Goal: Navigation & Orientation: Find specific page/section

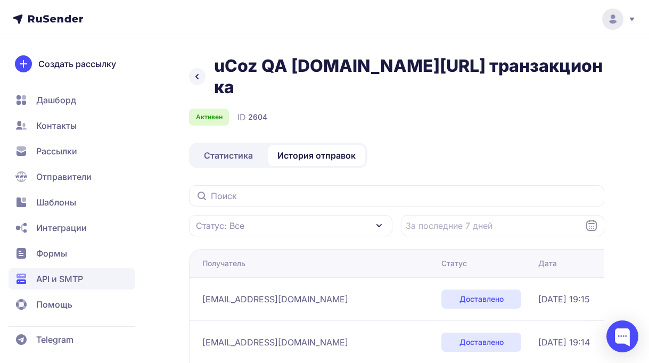
click at [45, 268] on span "API и SMTP" at bounding box center [72, 278] width 127 height 21
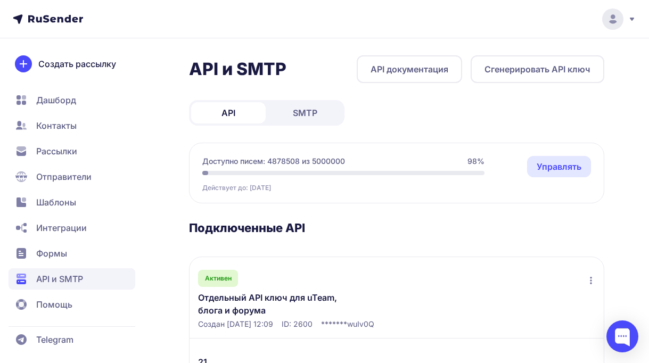
scroll to position [114, 0]
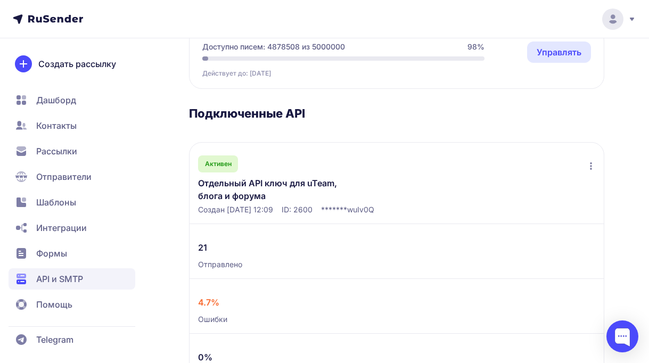
click at [235, 188] on link "Отдельный API ключ для uTeam, блога и форума" at bounding box center [280, 190] width 165 height 26
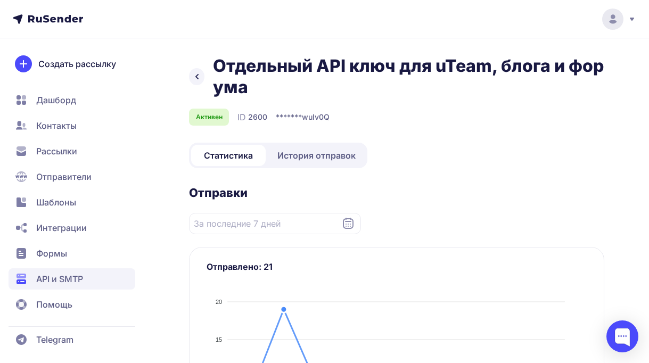
click at [72, 281] on span "API и SMTP" at bounding box center [59, 279] width 47 height 13
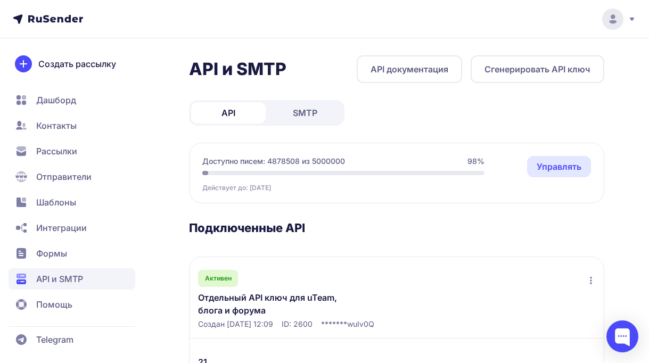
click at [284, 117] on link "SMTP" at bounding box center [305, 112] width 75 height 21
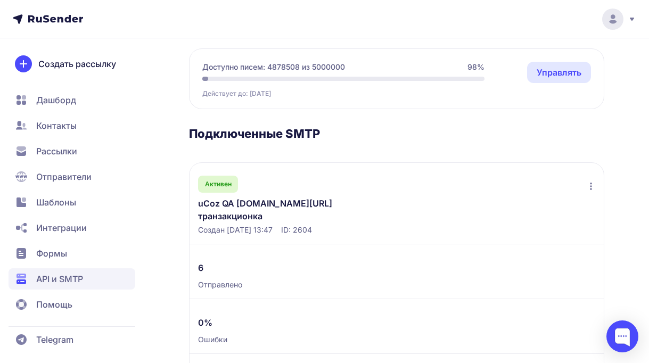
scroll to position [101, 0]
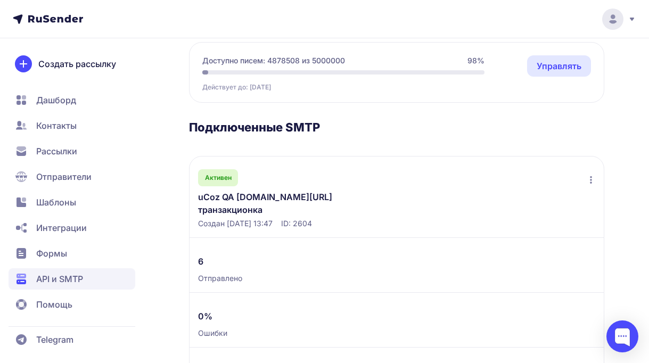
click at [227, 196] on link "uCoz QA [DOMAIN_NAME][URL] транзакционка" at bounding box center [280, 204] width 165 height 26
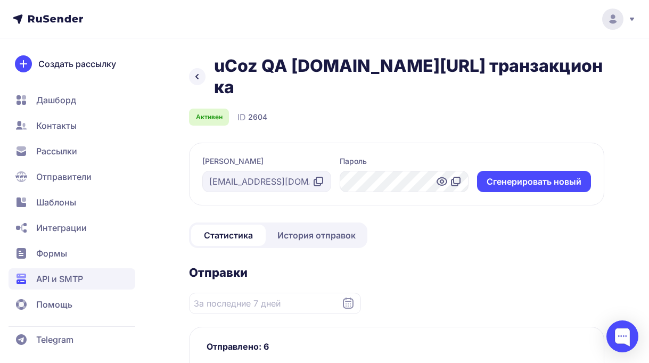
click at [331, 229] on span "История отправок" at bounding box center [316, 235] width 78 height 13
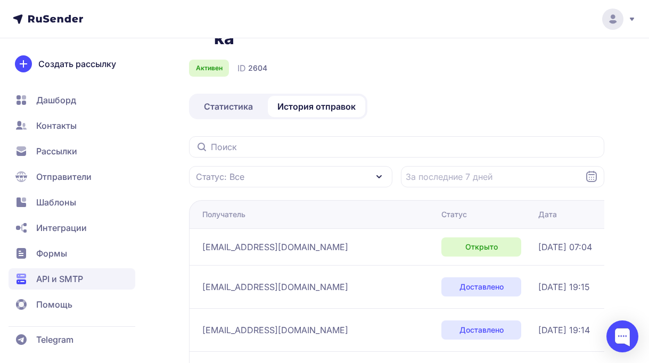
scroll to position [7, 0]
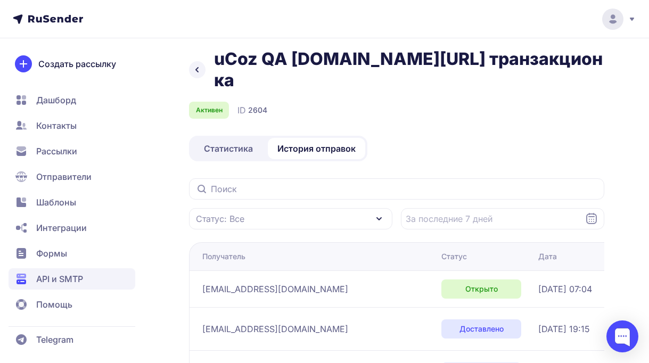
click at [196, 68] on icon at bounding box center [197, 70] width 2 height 4
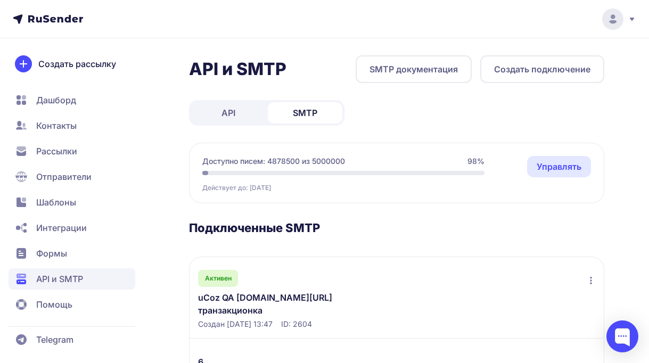
scroll to position [9, 0]
